Goal: Download file/media

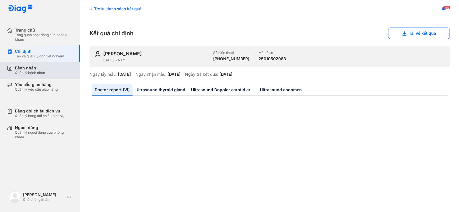
click at [33, 66] on div "Bệnh nhân" at bounding box center [30, 67] width 30 height 5
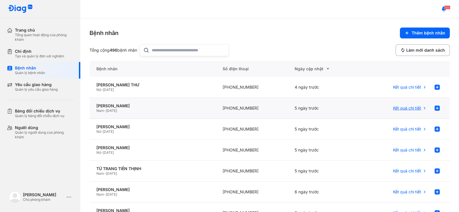
click at [412, 106] on span "Kết quả chi tiết" at bounding box center [407, 107] width 28 height 5
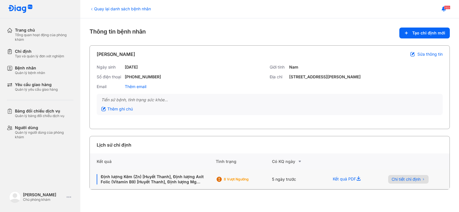
click at [410, 176] on button "Chi tiết chỉ định" at bounding box center [408, 179] width 40 height 9
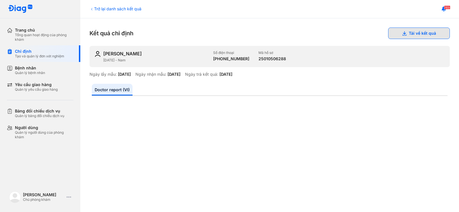
click at [409, 31] on button "Tải về kết quả" at bounding box center [419, 33] width 62 height 11
